Goal: Feedback & Contribution: Leave review/rating

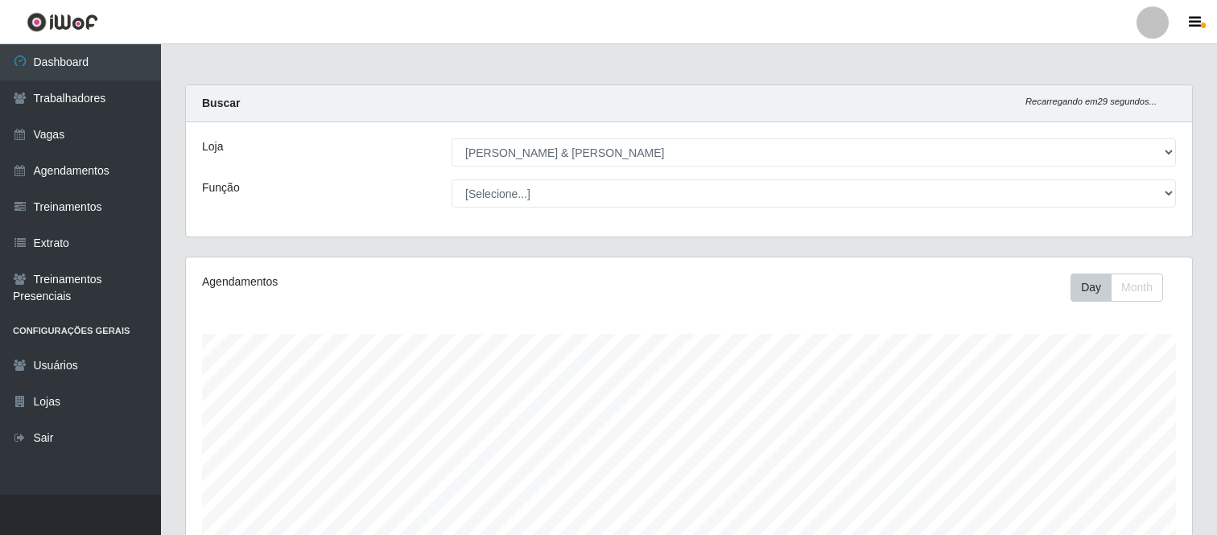
select select "433"
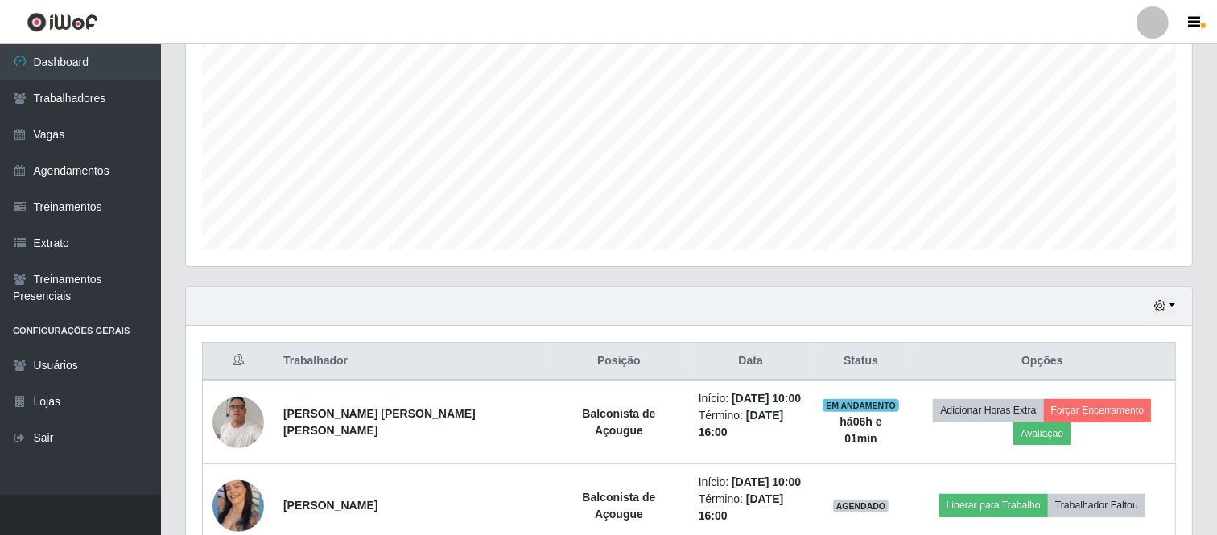
scroll to position [369, 0]
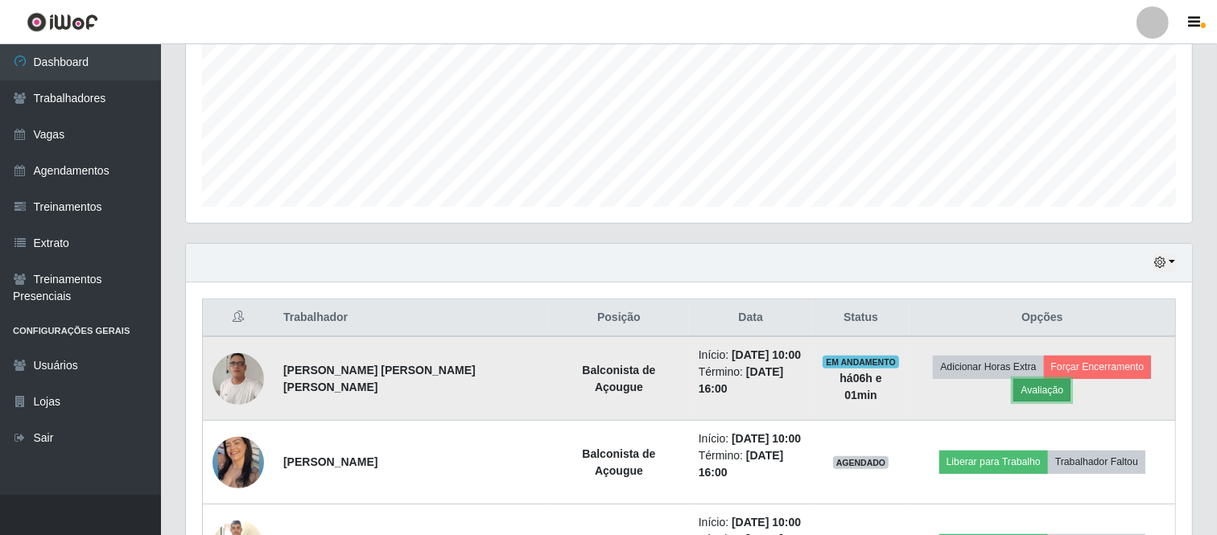
click at [1027, 385] on button "Avaliação" at bounding box center [1041, 390] width 57 height 23
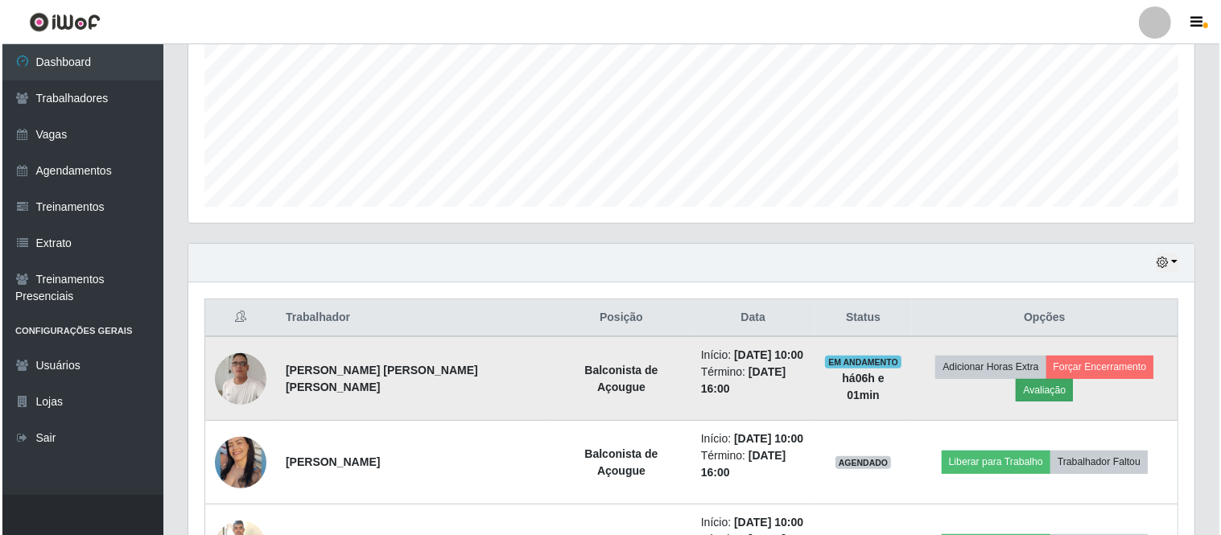
scroll to position [333, 995]
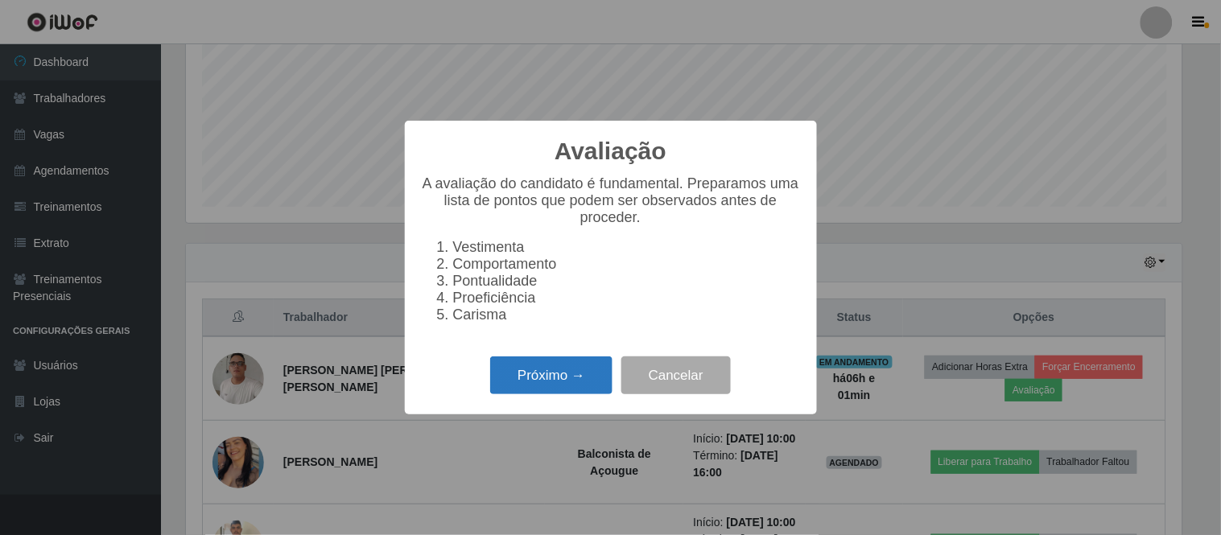
click at [556, 379] on button "Próximo →" at bounding box center [551, 375] width 122 height 38
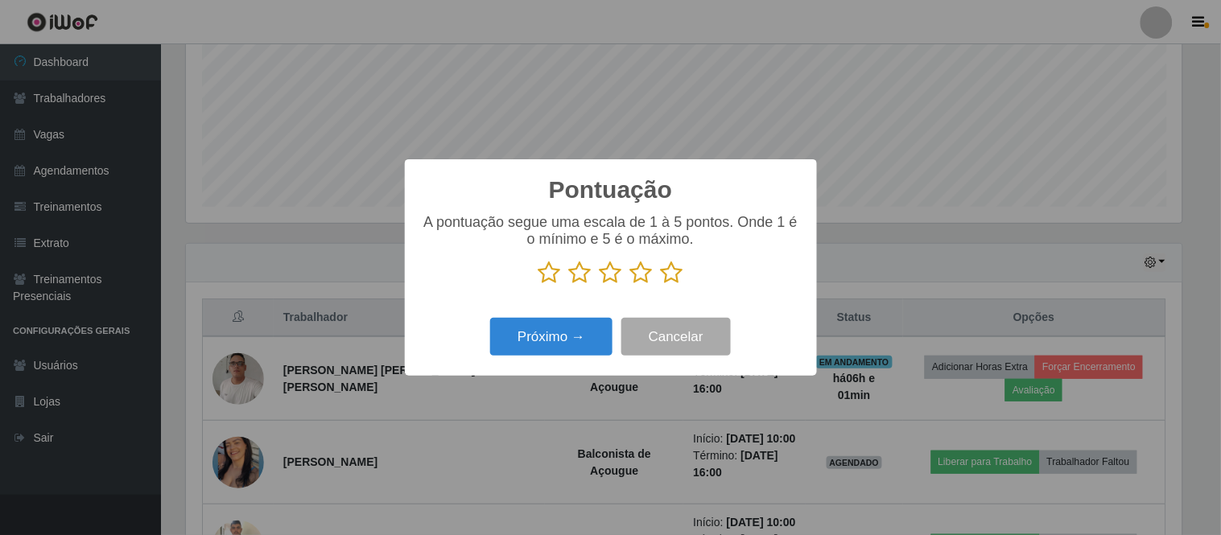
click at [608, 274] on icon at bounding box center [610, 273] width 23 height 24
click at [599, 285] on input "radio" at bounding box center [599, 285] width 0 height 0
click at [579, 339] on button "Próximo →" at bounding box center [551, 337] width 122 height 38
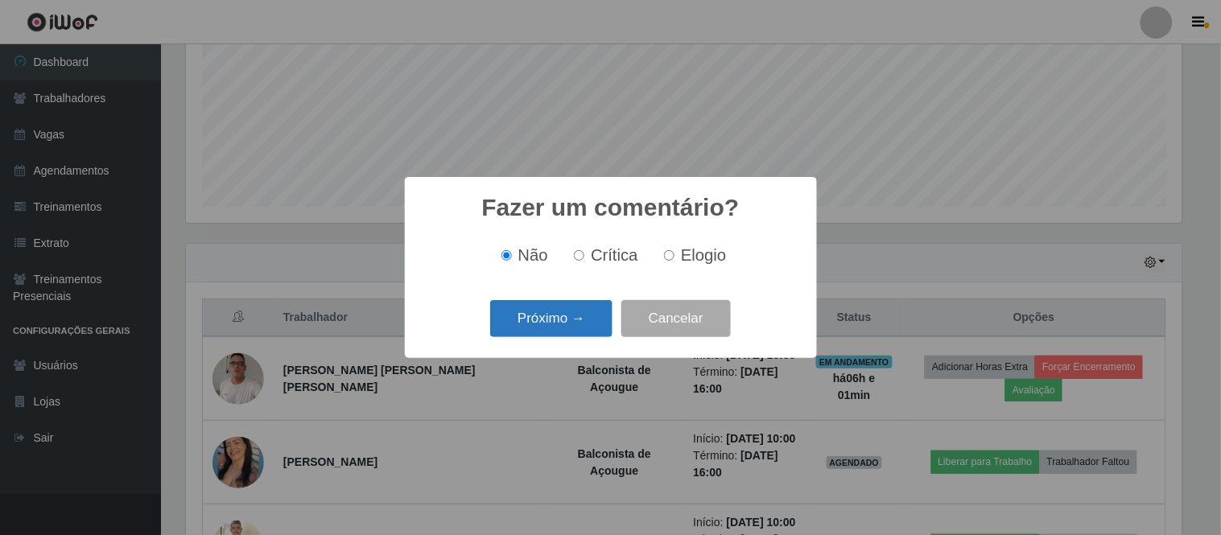
click at [587, 315] on button "Próximo →" at bounding box center [551, 319] width 122 height 38
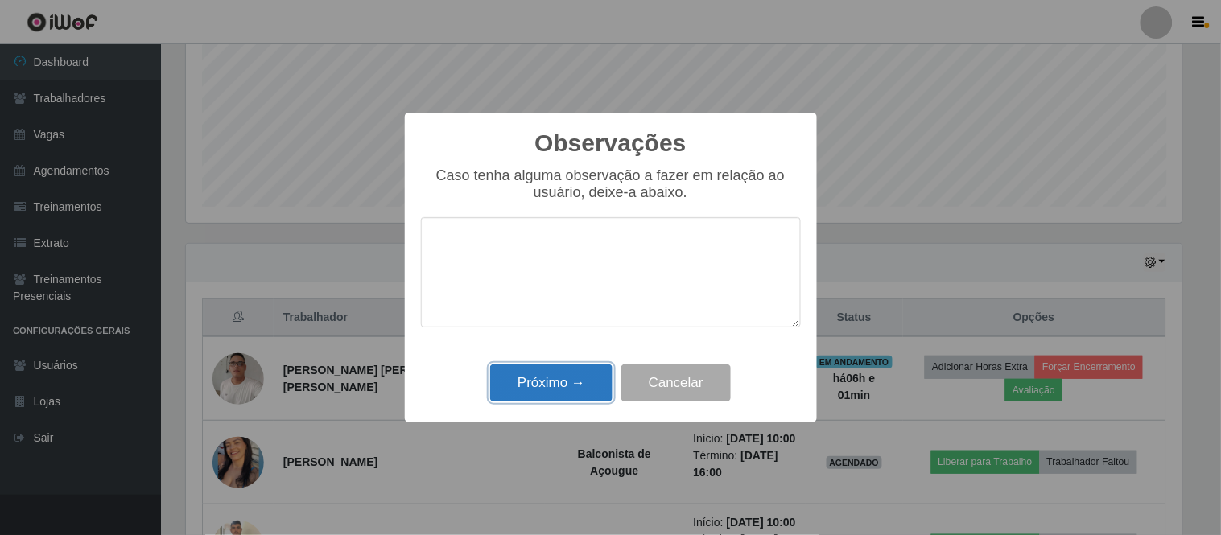
click at [586, 375] on button "Próximo →" at bounding box center [551, 383] width 122 height 38
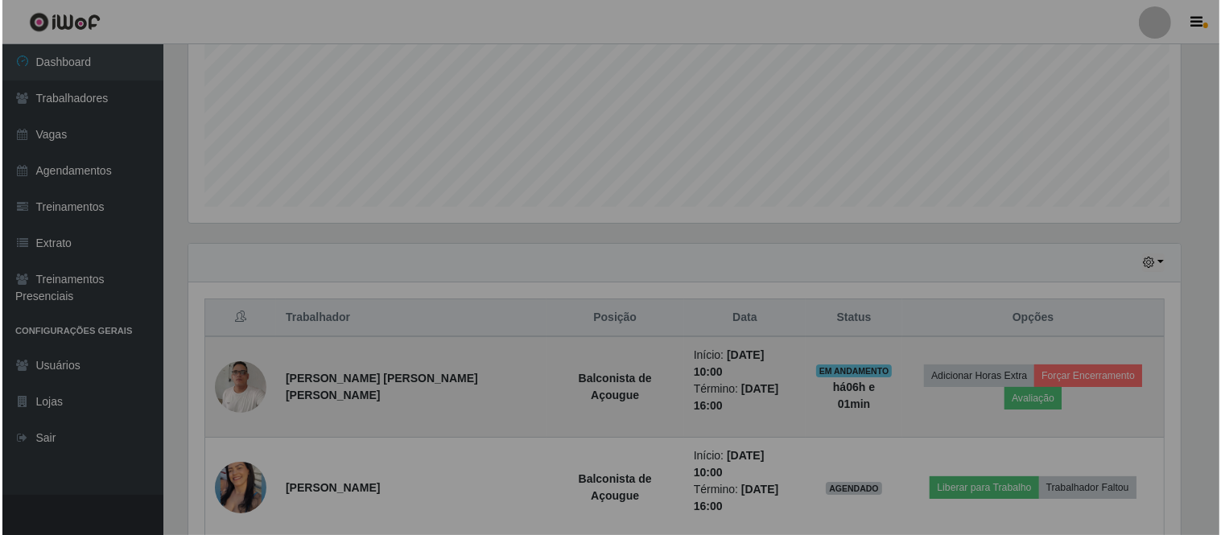
scroll to position [333, 1006]
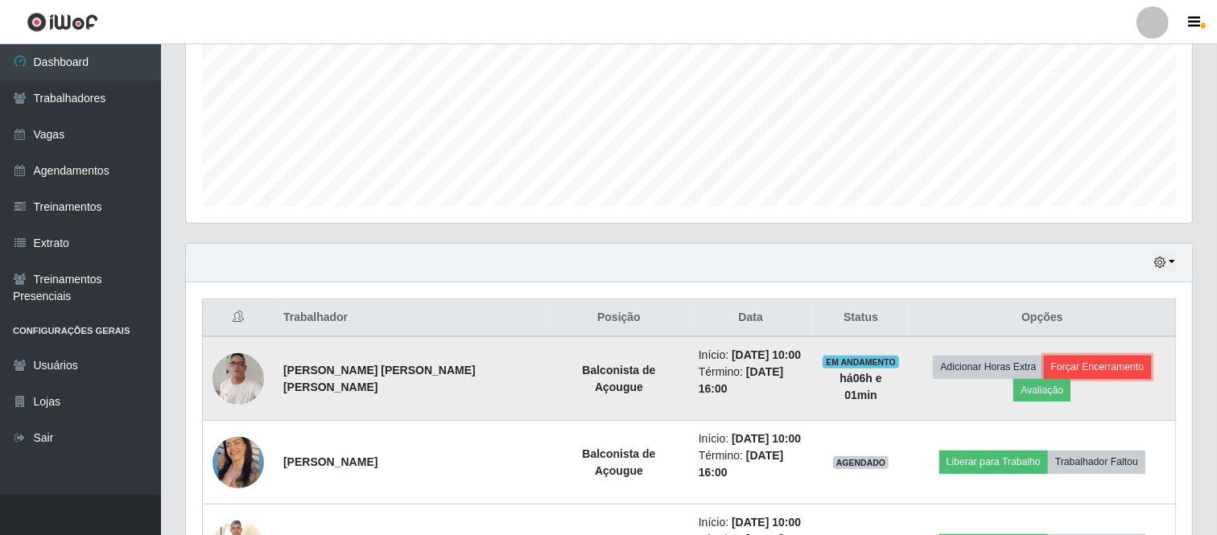
click at [1080, 364] on button "Forçar Encerramento" at bounding box center [1098, 367] width 108 height 23
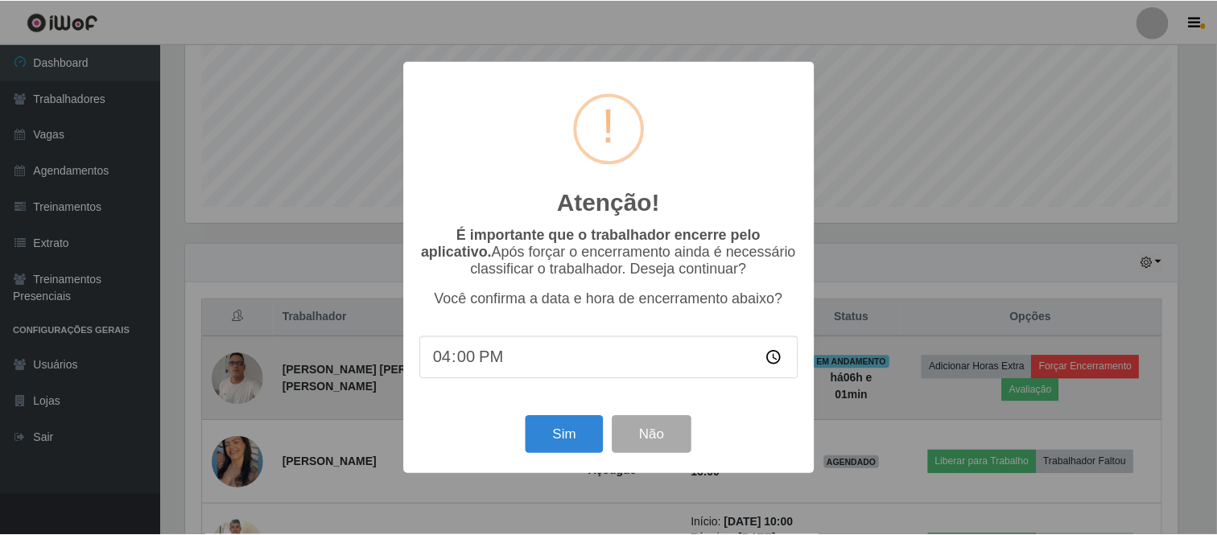
scroll to position [333, 995]
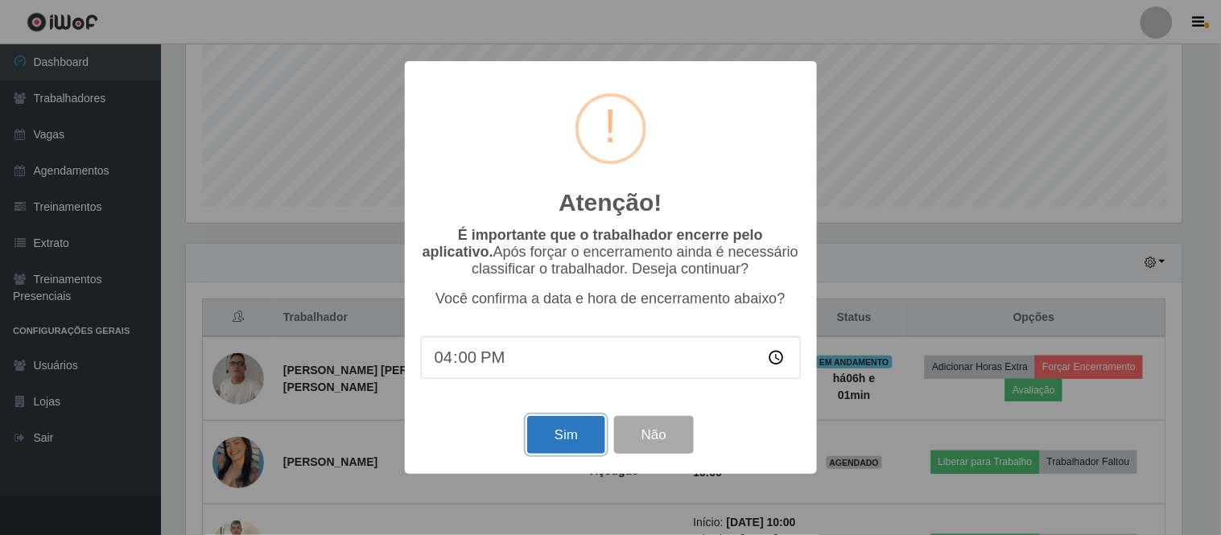
click at [571, 429] on button "Sim" at bounding box center [566, 435] width 78 height 38
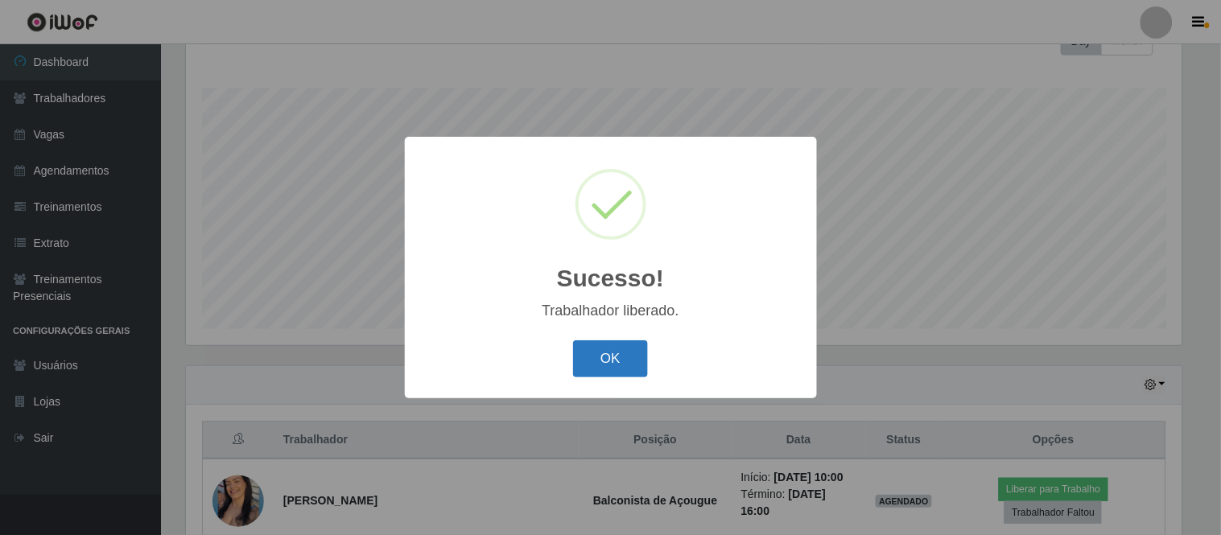
click at [610, 346] on button "OK" at bounding box center [610, 359] width 75 height 38
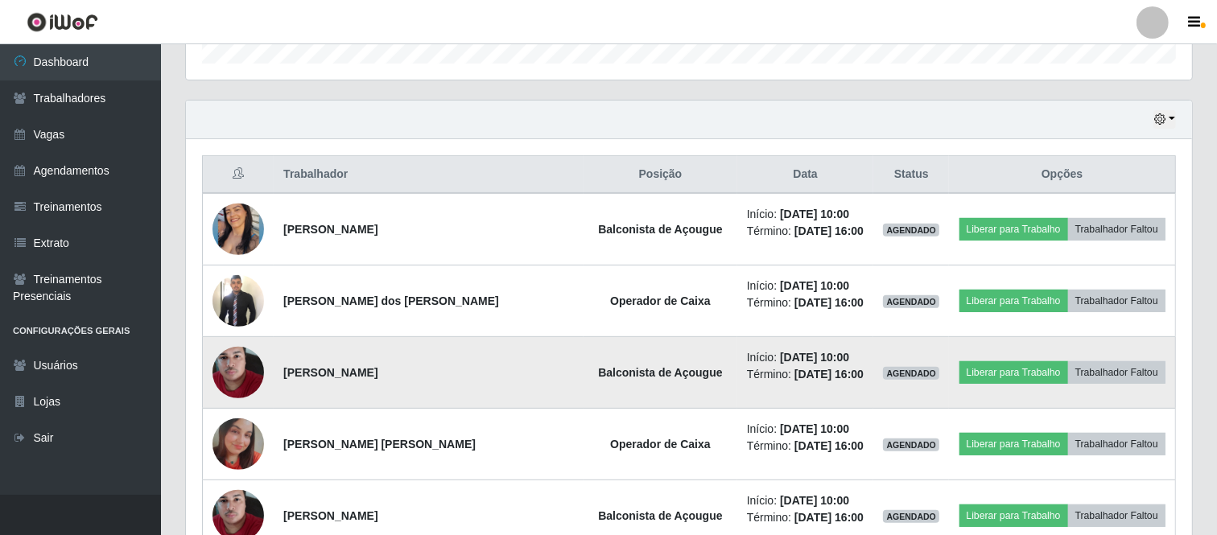
scroll to position [515, 0]
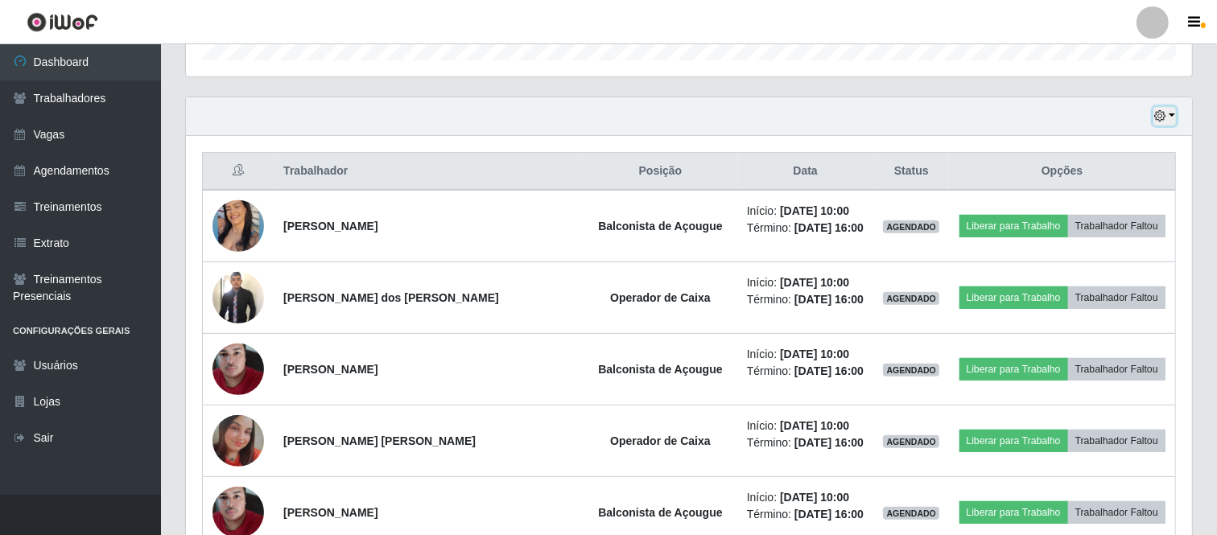
click at [1170, 117] on button "button" at bounding box center [1164, 116] width 23 height 19
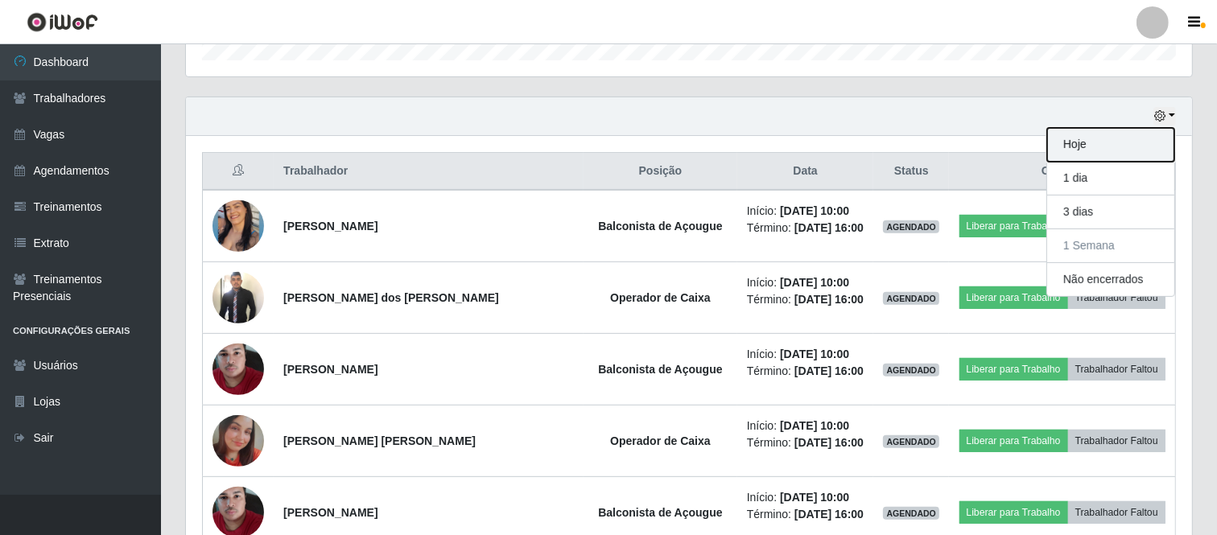
click at [1085, 140] on button "Hoje" at bounding box center [1110, 145] width 127 height 34
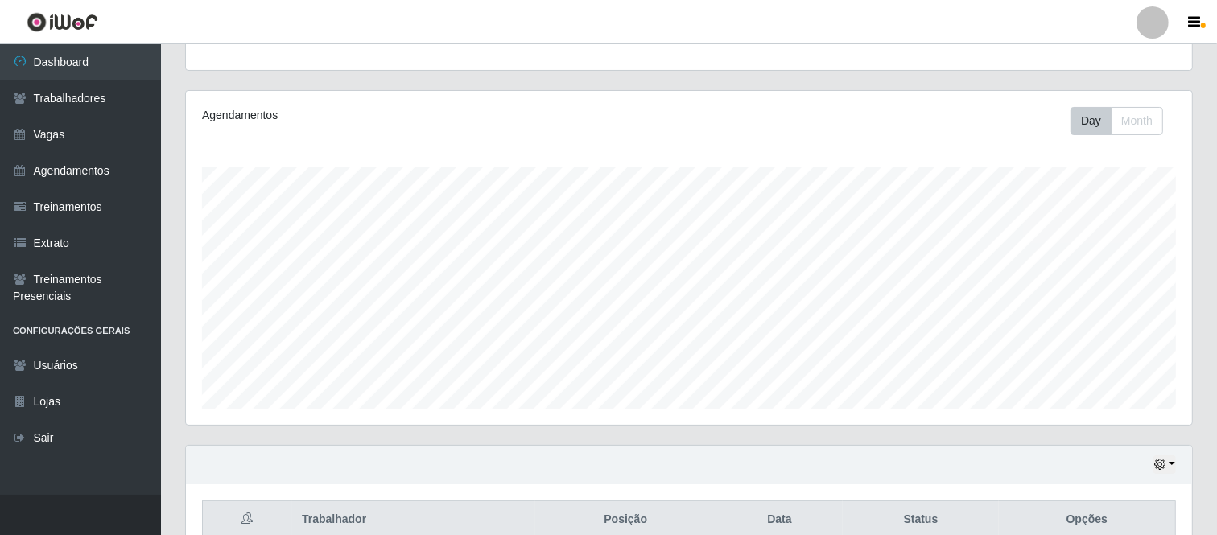
scroll to position [246, 0]
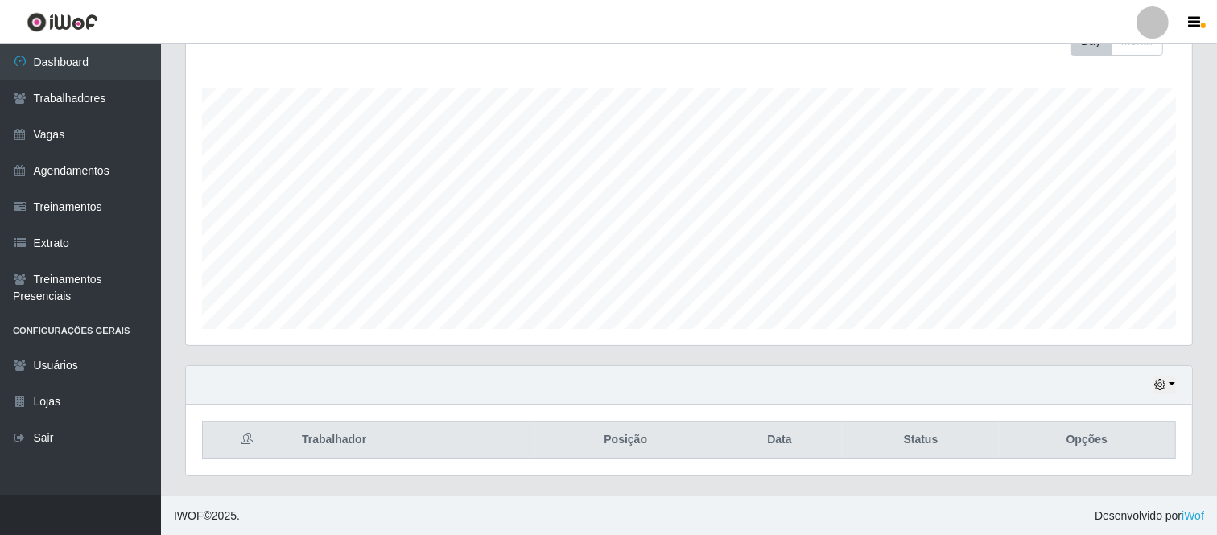
click at [1176, 383] on div "Hoje 1 dia 3 dias 1 Semana Não encerrados" at bounding box center [689, 385] width 1006 height 39
click at [1165, 382] on icon "button" at bounding box center [1159, 384] width 11 height 11
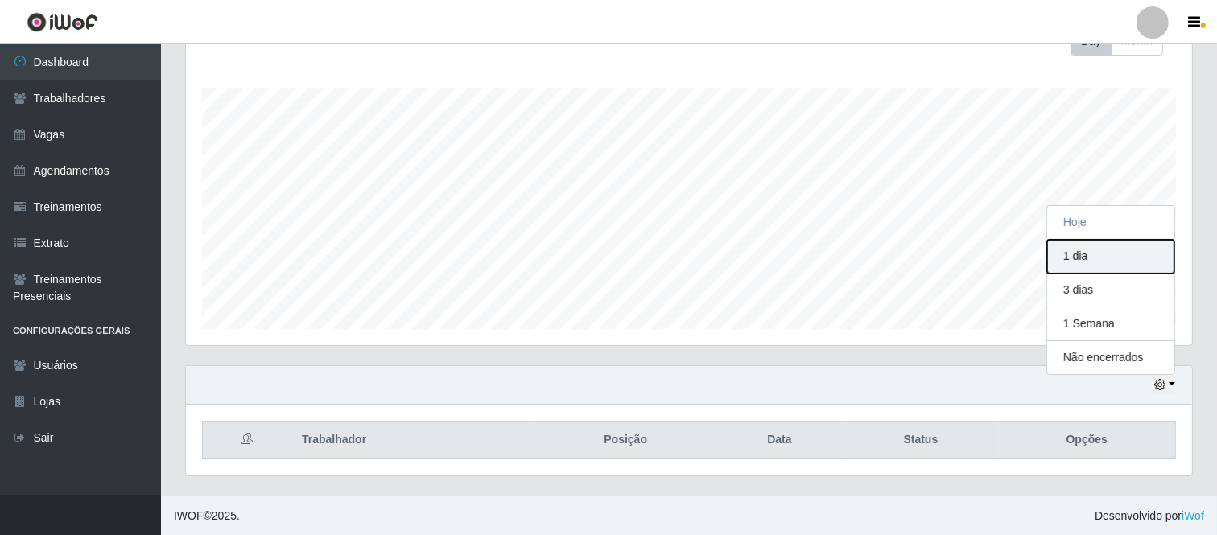
click at [1083, 256] on button "1 dia" at bounding box center [1110, 257] width 127 height 34
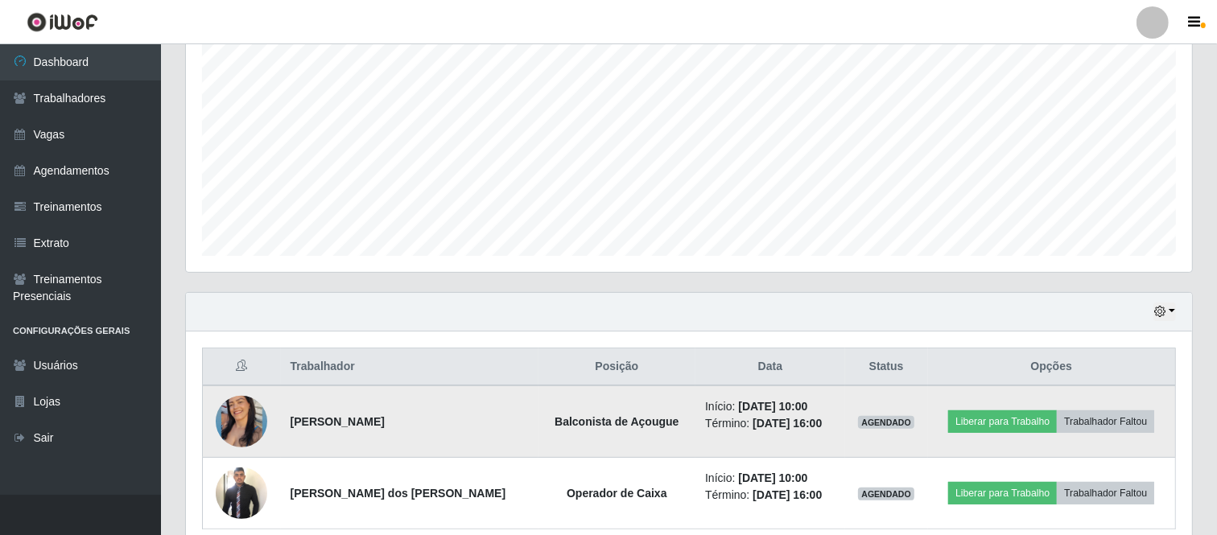
scroll to position [390, 0]
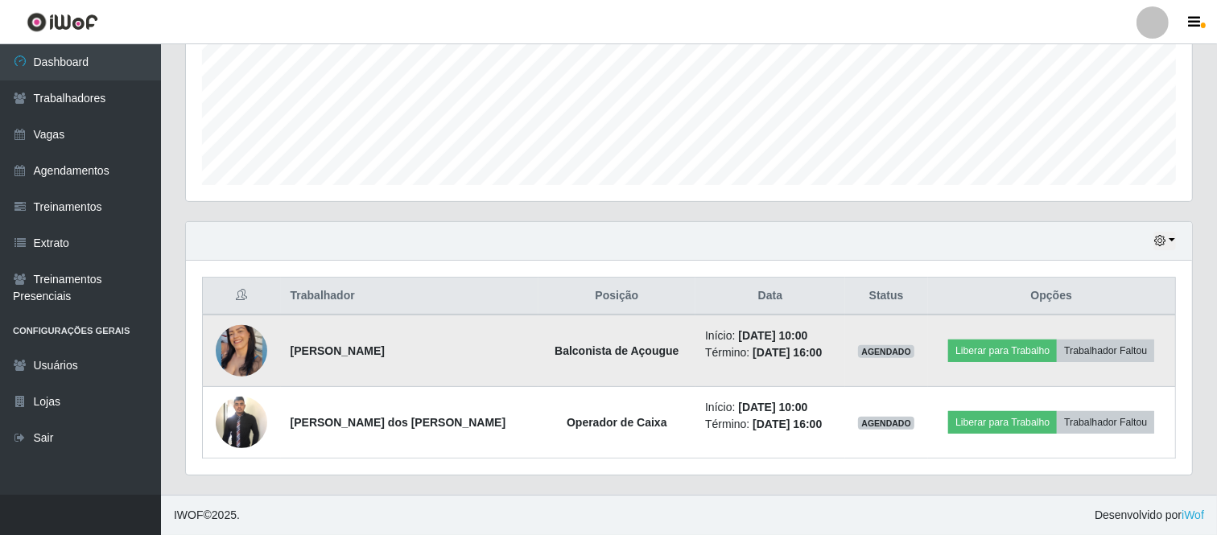
click at [254, 347] on img at bounding box center [241, 351] width 51 height 64
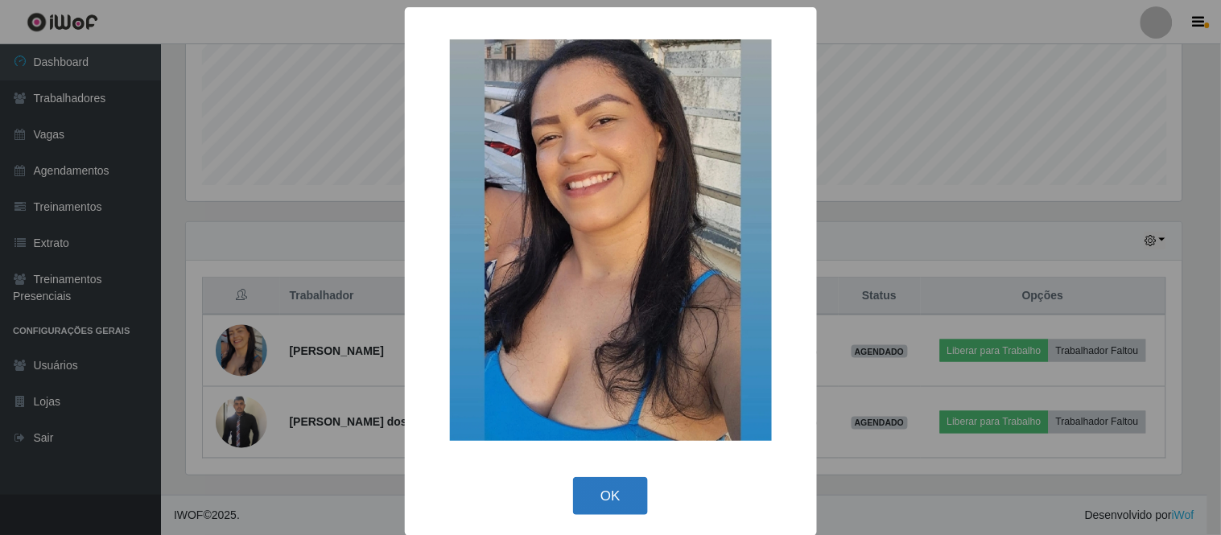
click at [586, 494] on button "OK" at bounding box center [610, 496] width 75 height 38
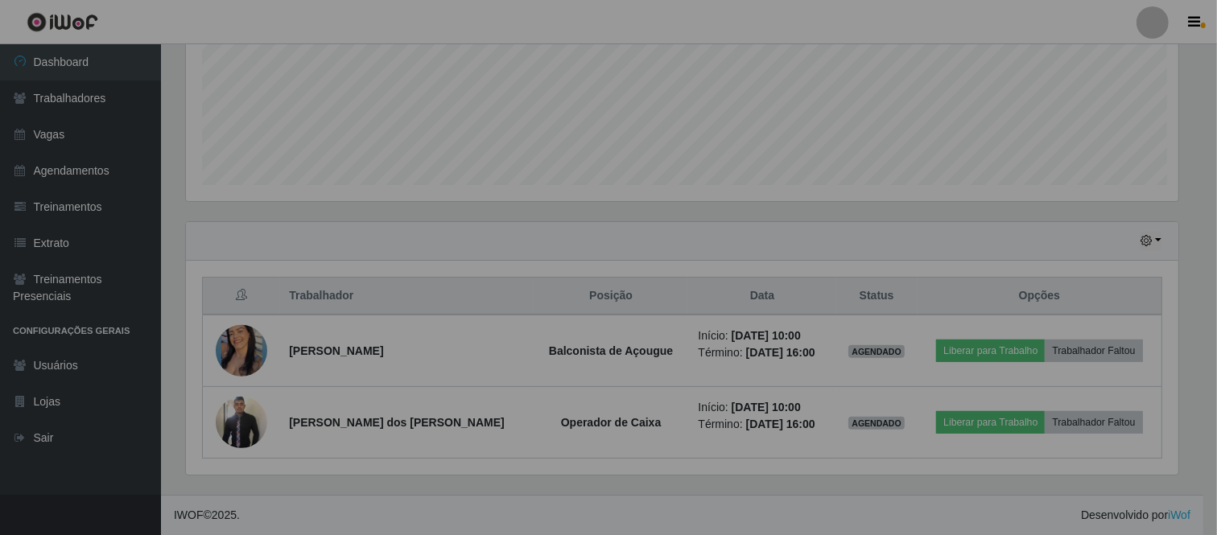
scroll to position [333, 1006]
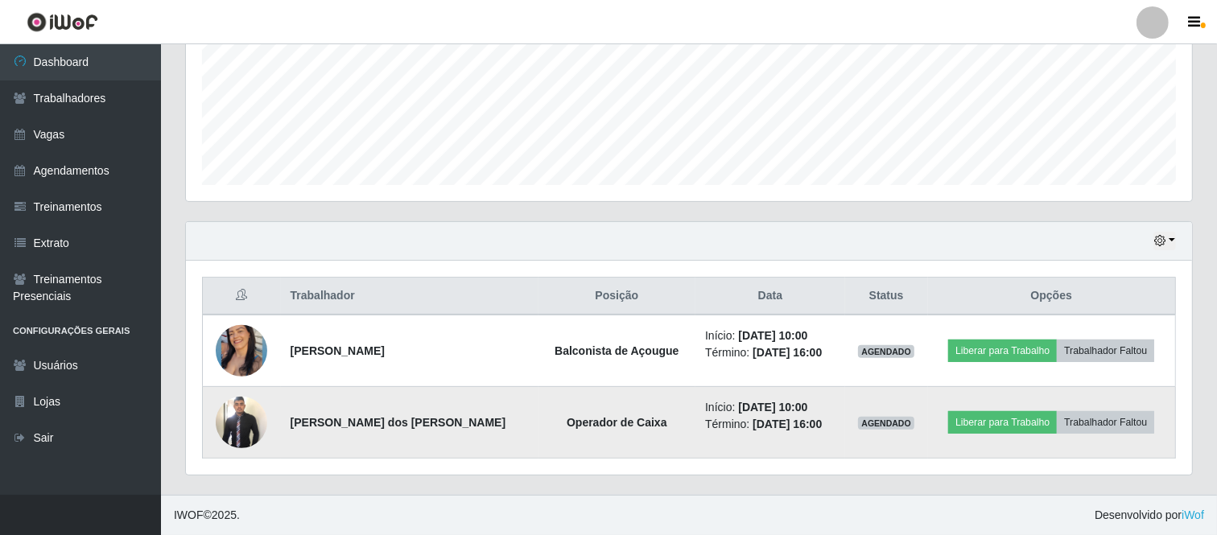
click at [259, 426] on img at bounding box center [241, 422] width 51 height 56
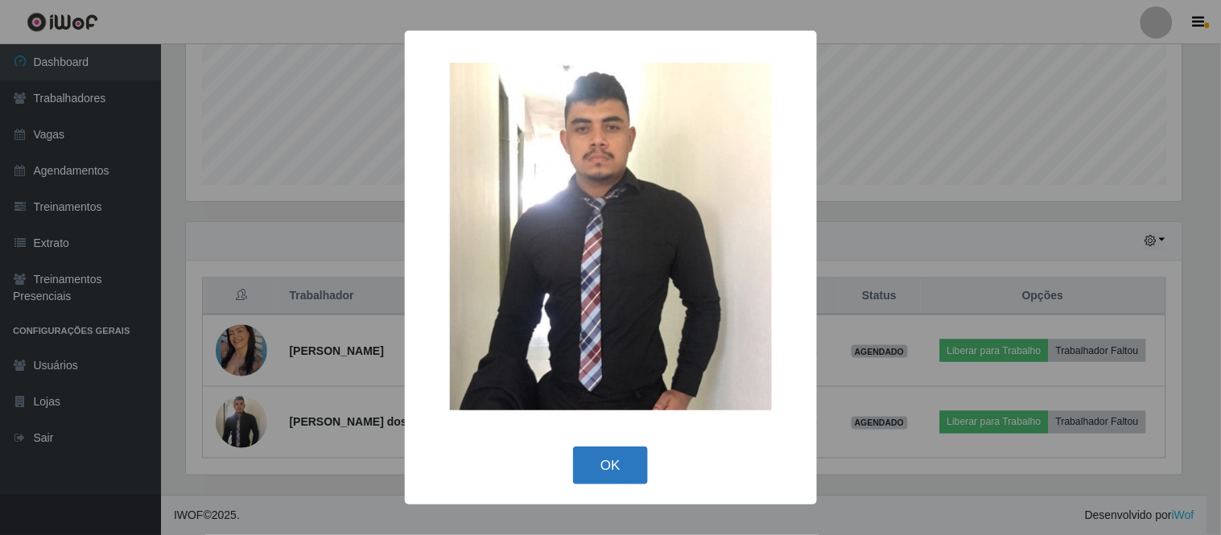
click at [607, 473] on button "OK" at bounding box center [610, 466] width 75 height 38
